Goal: Transaction & Acquisition: Purchase product/service

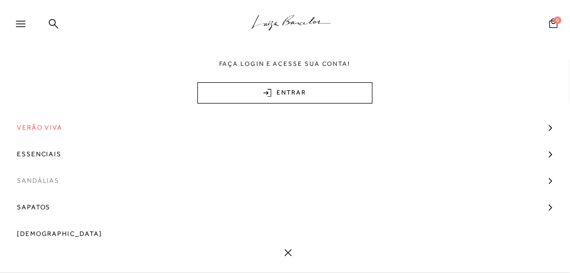
click at [51, 184] on span "Sandálias" at bounding box center [38, 180] width 42 height 27
click at [40, 198] on span "Salto" at bounding box center [33, 199] width 23 height 7
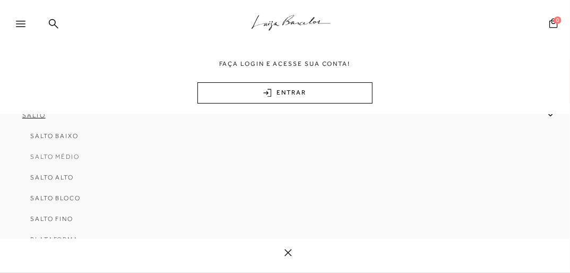
click at [58, 157] on span "Salto Médio" at bounding box center [54, 156] width 49 height 7
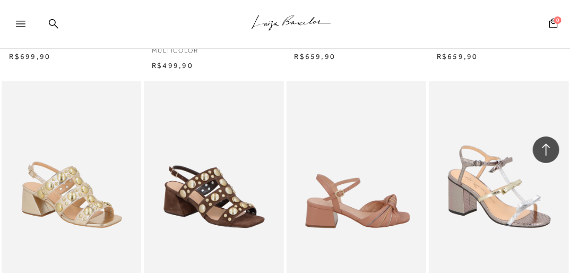
scroll to position [1274, 0]
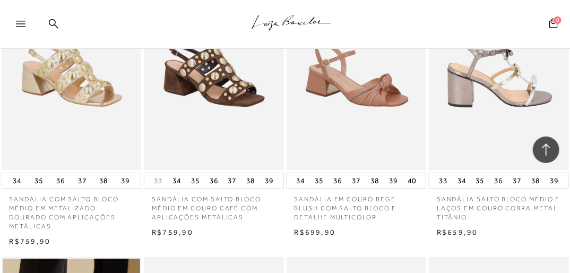
click at [462, 111] on img at bounding box center [499, 65] width 139 height 210
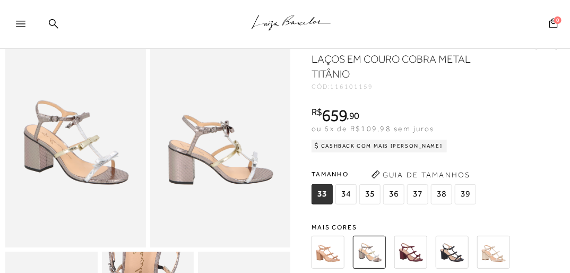
scroll to position [70, 0]
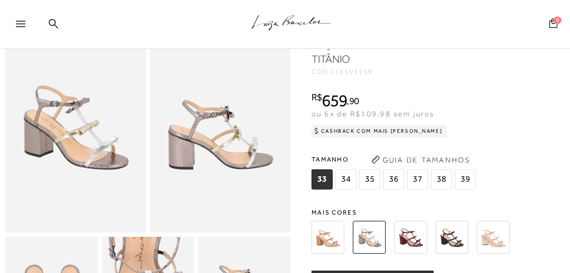
click at [489, 241] on img at bounding box center [493, 237] width 33 height 33
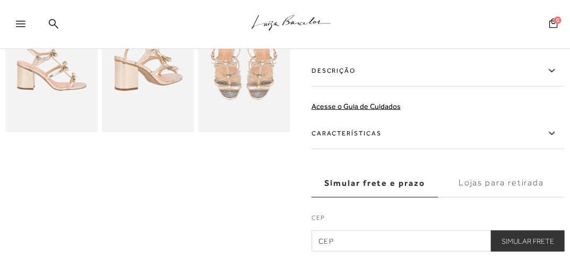
scroll to position [297, 0]
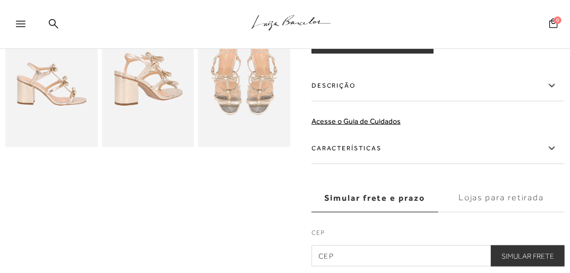
click at [555, 82] on icon at bounding box center [552, 85] width 13 height 13
click at [0, 0] on input "Descrição" at bounding box center [0, 0] width 0 height 0
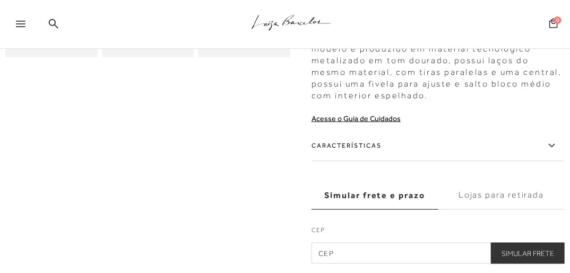
scroll to position [425, 0]
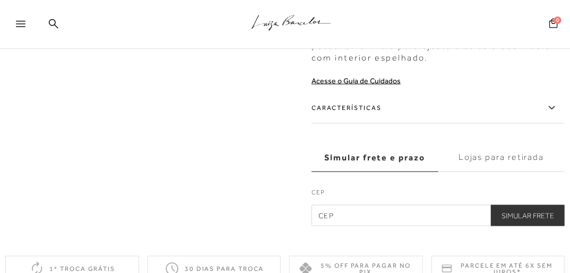
click at [558, 101] on icon at bounding box center [552, 107] width 13 height 13
click at [0, 0] on input "Características" at bounding box center [0, 0] width 0 height 0
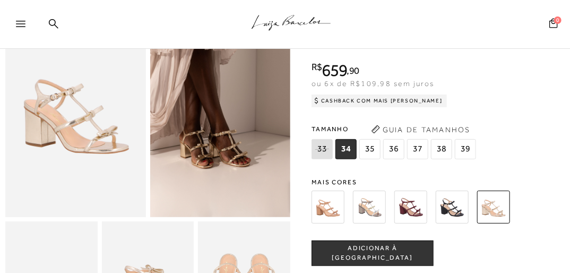
scroll to position [127, 0]
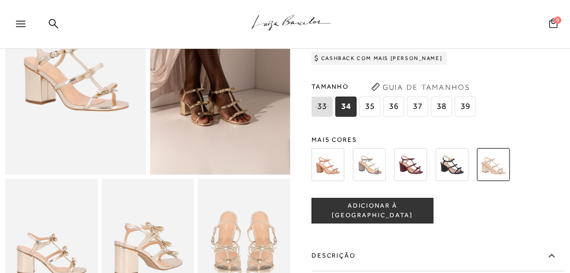
click at [53, 234] on img at bounding box center [51, 248] width 92 height 139
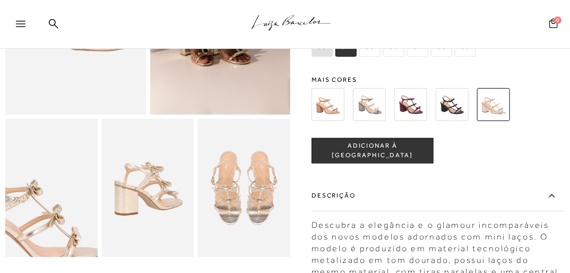
scroll to position [212, 0]
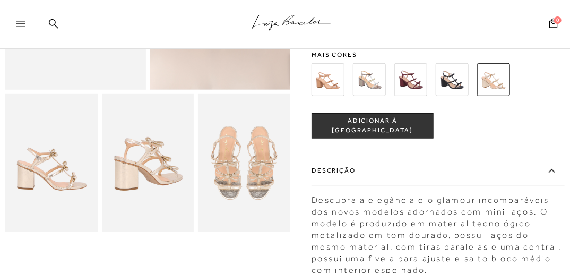
click at [157, 187] on img at bounding box center [148, 163] width 92 height 139
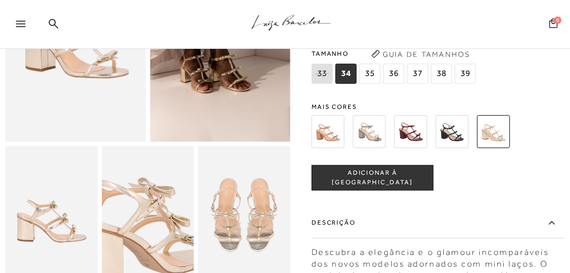
scroll to position [85, 0]
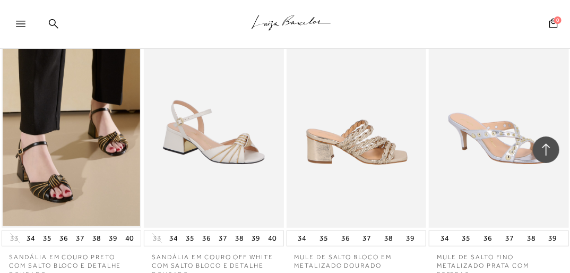
scroll to position [1769, 0]
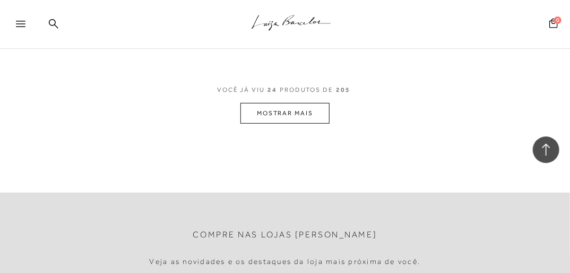
click at [265, 109] on button "MOSTRAR MAIS" at bounding box center [285, 113] width 89 height 21
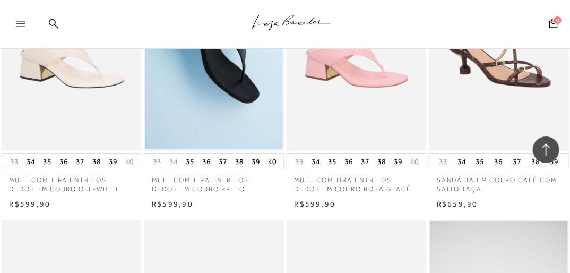
scroll to position [2703, 0]
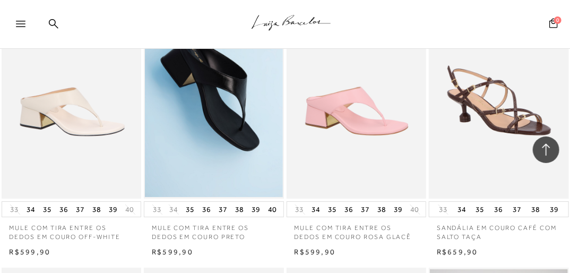
click at [85, 121] on img at bounding box center [72, 94] width 139 height 210
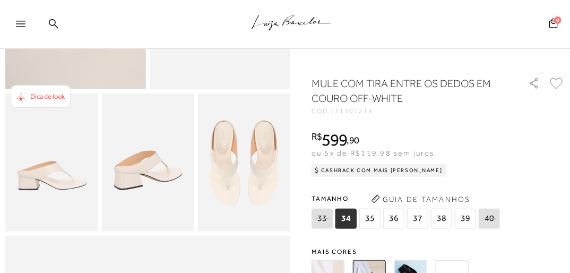
scroll to position [212, 0]
click at [82, 152] on img at bounding box center [51, 163] width 92 height 139
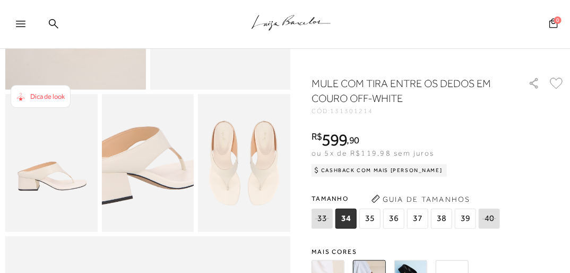
click at [151, 179] on img at bounding box center [142, 150] width 184 height 277
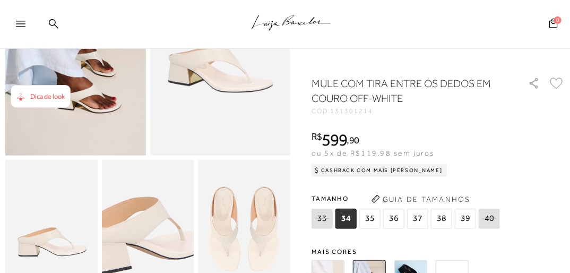
scroll to position [42, 0]
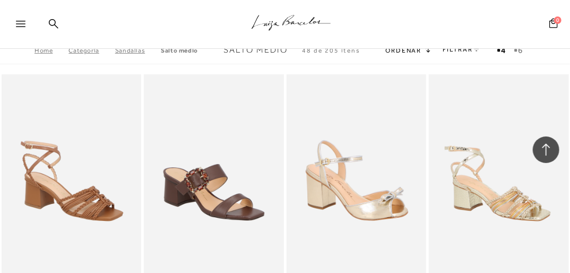
scroll to position [2703, 0]
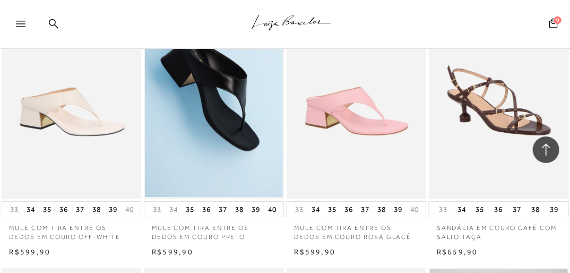
click at [91, 136] on img at bounding box center [72, 94] width 139 height 210
